Goal: Transaction & Acquisition: Download file/media

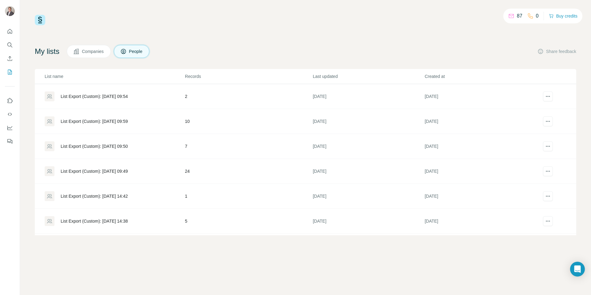
click at [93, 48] on button "Companies" at bounding box center [89, 51] width 44 height 13
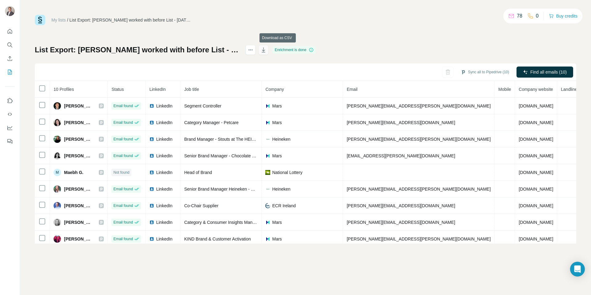
click at [266, 50] on icon "button" at bounding box center [263, 50] width 6 height 6
